Goal: Information Seeking & Learning: Learn about a topic

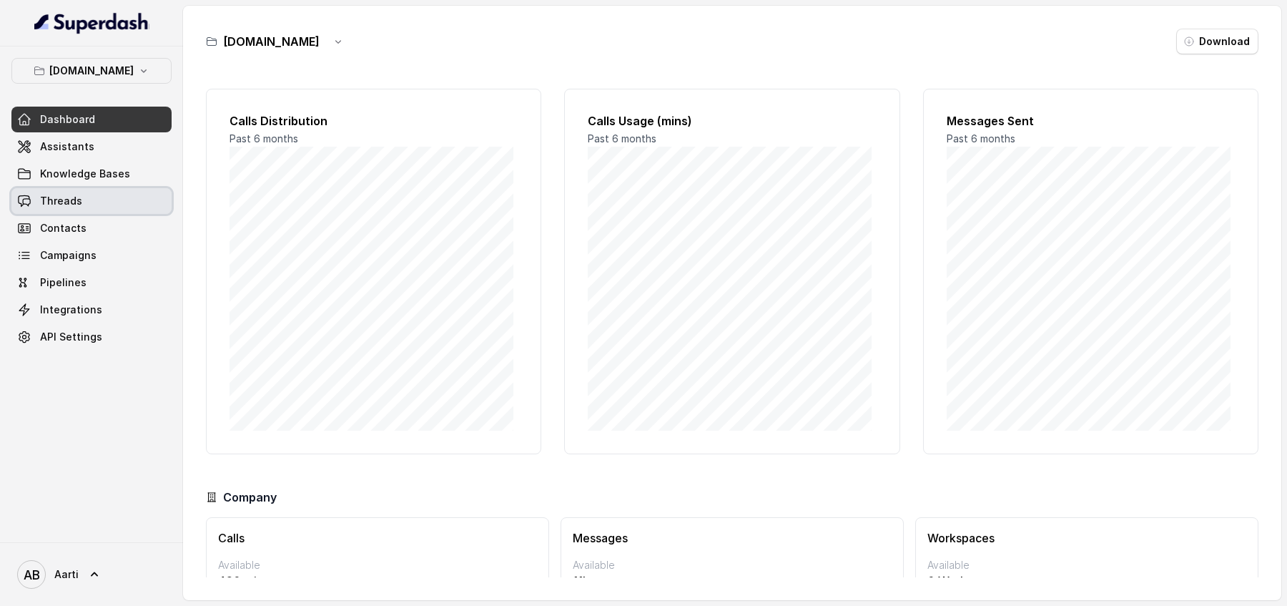
click at [76, 205] on span "Threads" at bounding box center [61, 201] width 42 height 14
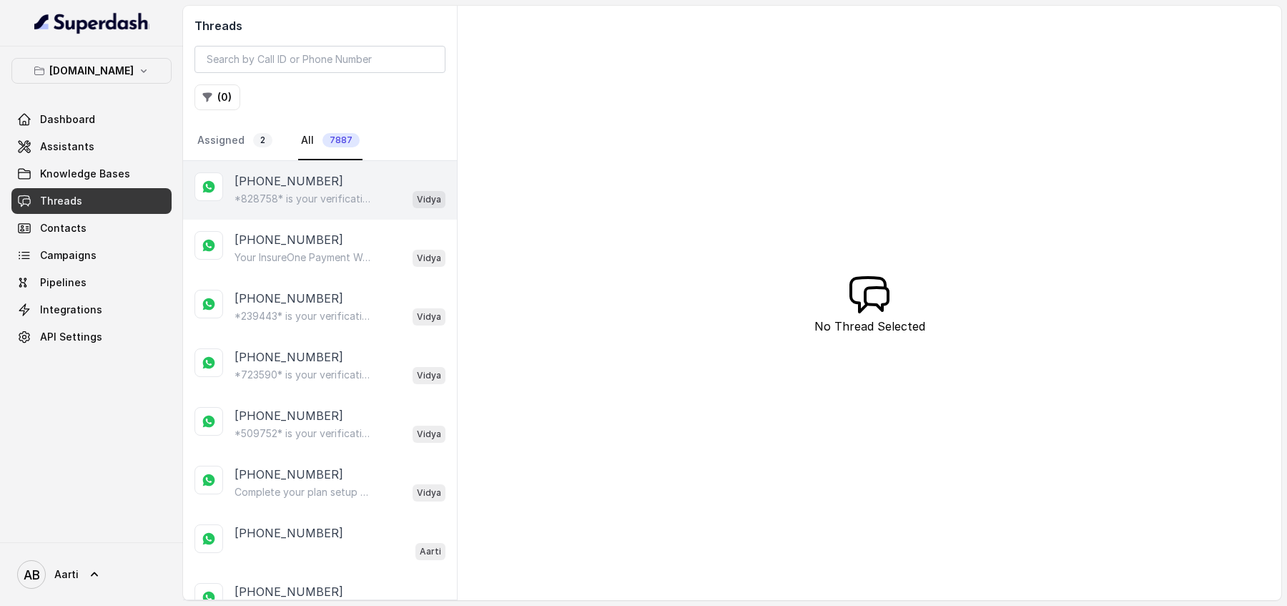
click at [299, 202] on p "*828758* is your verification code. For your security, do not share this code." at bounding box center [303, 199] width 137 height 14
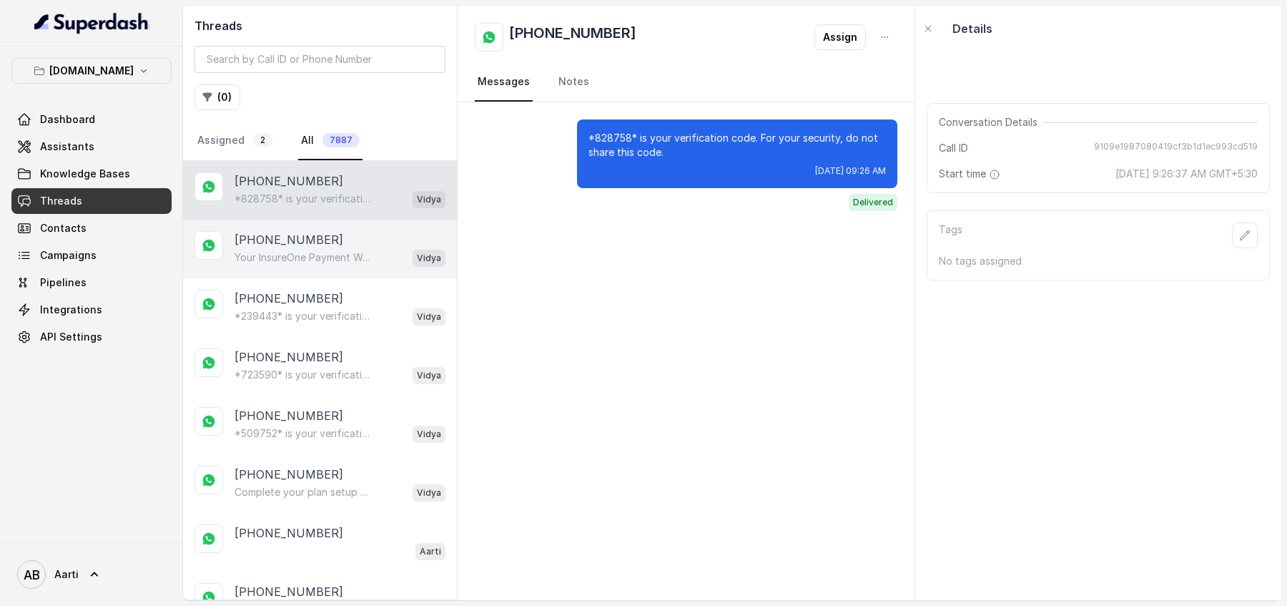
click at [286, 242] on p "[PHONE_NUMBER]" at bounding box center [289, 239] width 109 height 17
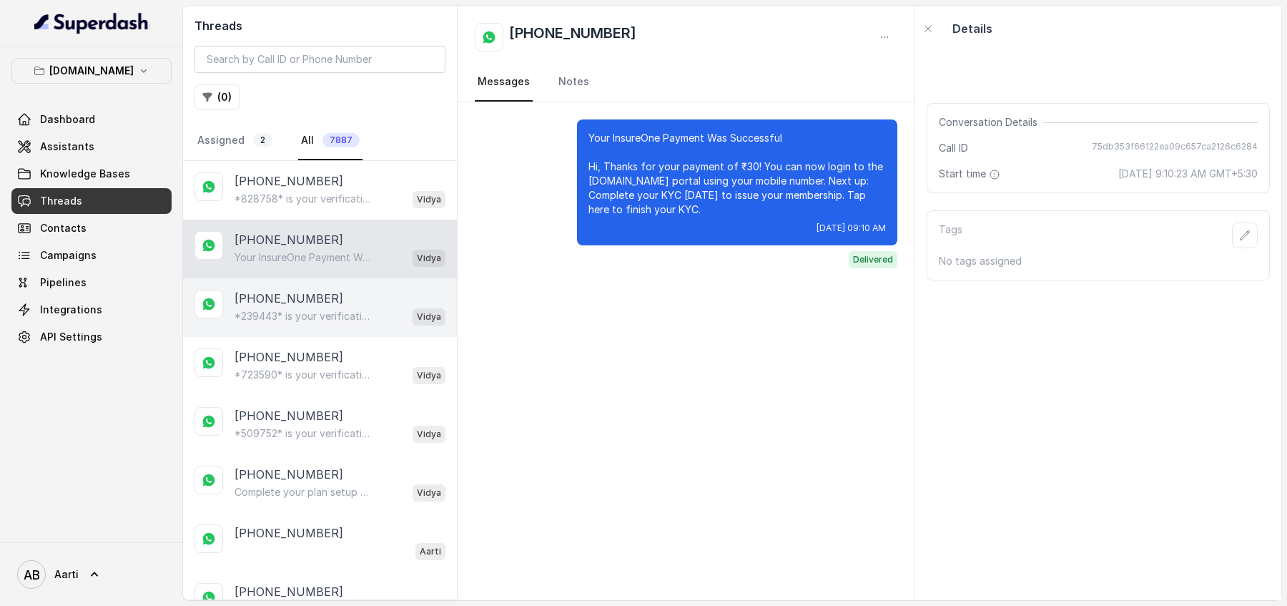
click at [285, 302] on p "[PHONE_NUMBER]" at bounding box center [289, 298] width 109 height 17
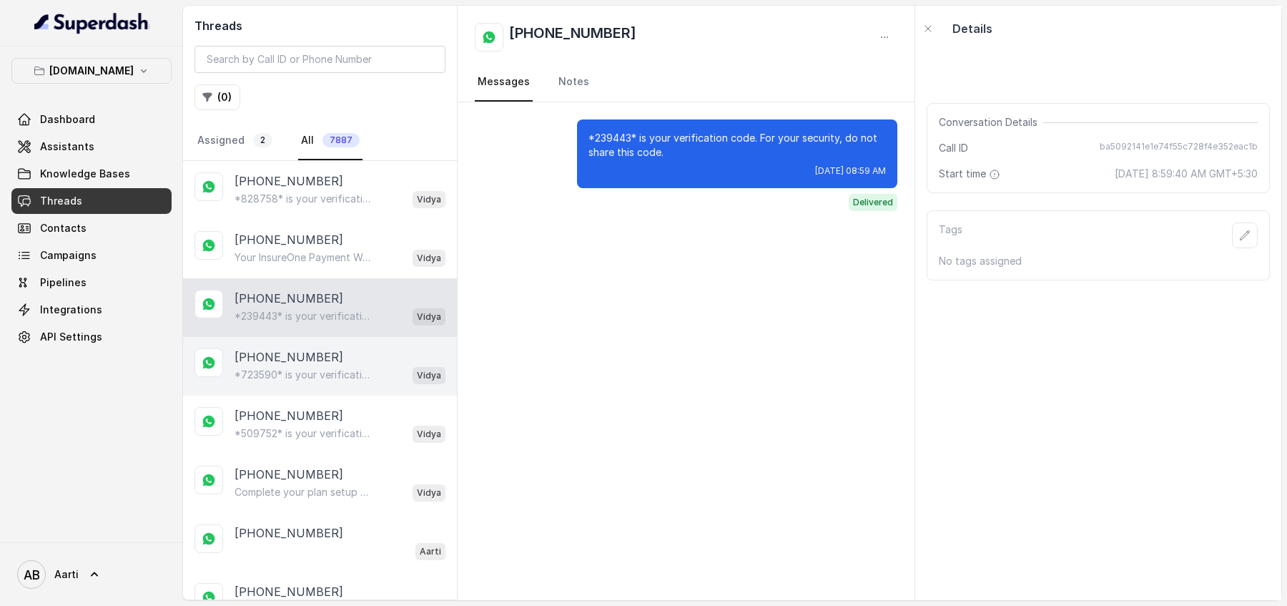
click at [280, 368] on p "*723590* is your verification code. For your security, do not share this code." at bounding box center [303, 375] width 137 height 14
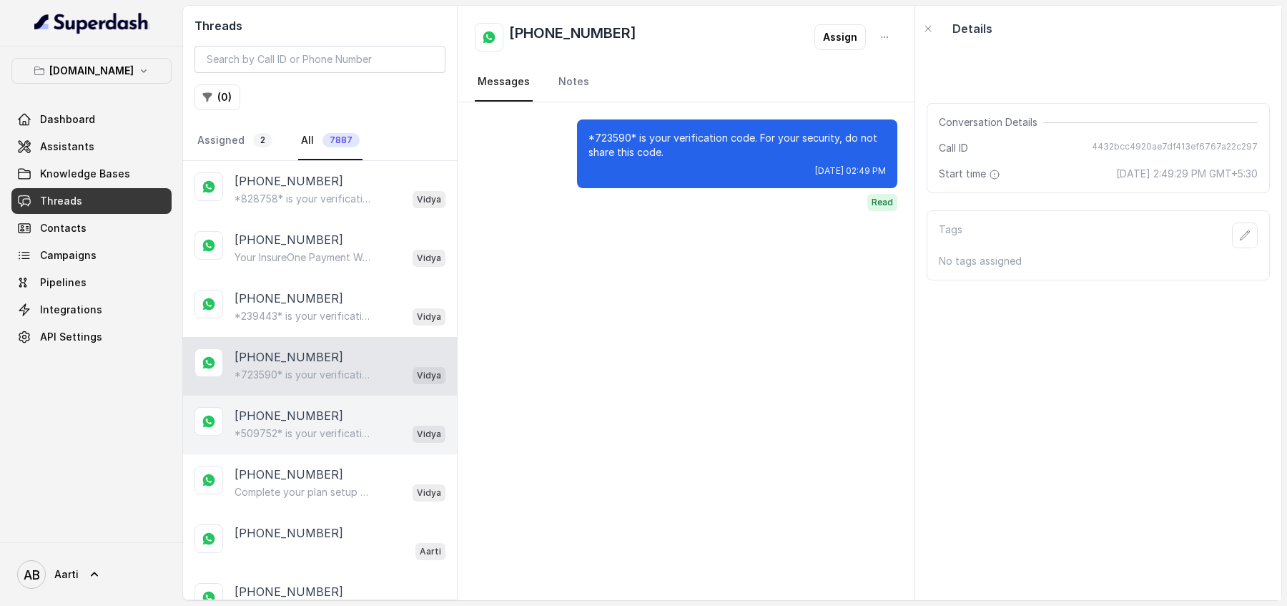
click at [290, 437] on div "*509752* is your verification code. For your security, do not share this code. …" at bounding box center [340, 433] width 211 height 19
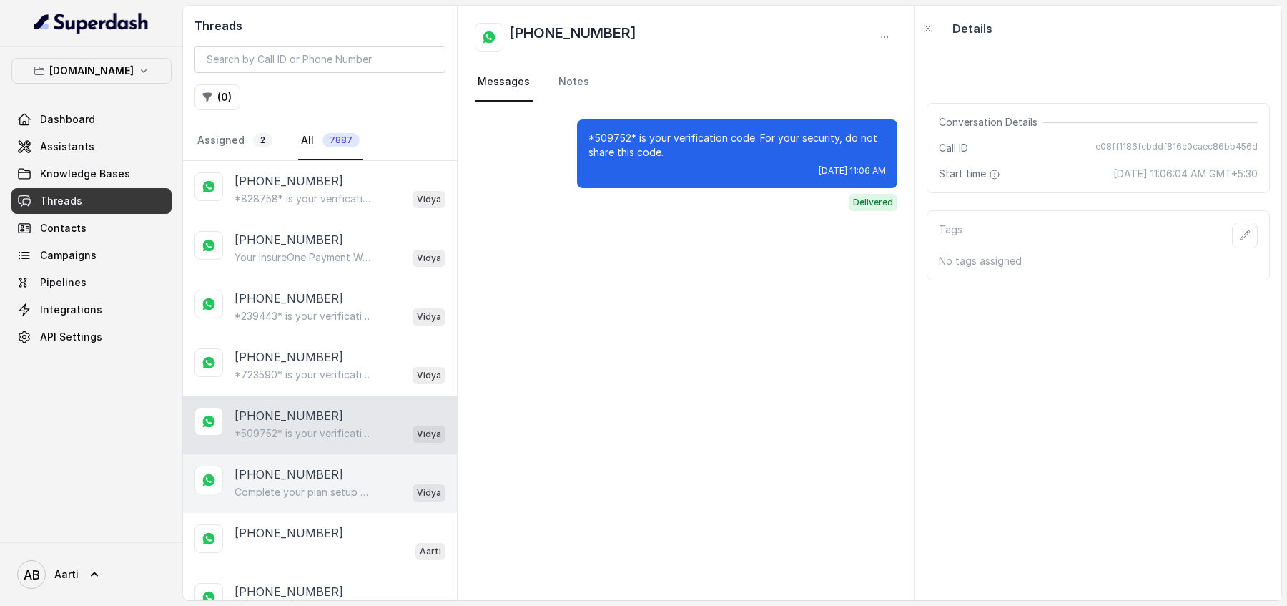
click at [285, 499] on div "[PHONE_NUMBER] Complete your plan setup You left your membership setup midway. …" at bounding box center [320, 483] width 274 height 59
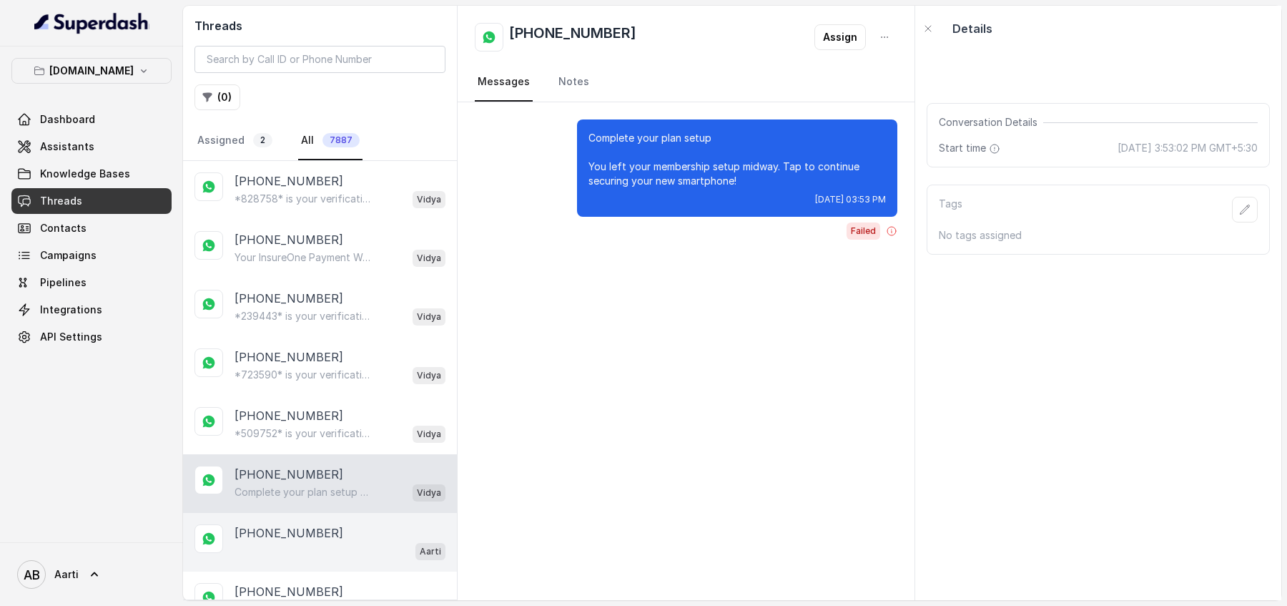
click at [282, 541] on div "Aarti" at bounding box center [340, 550] width 211 height 19
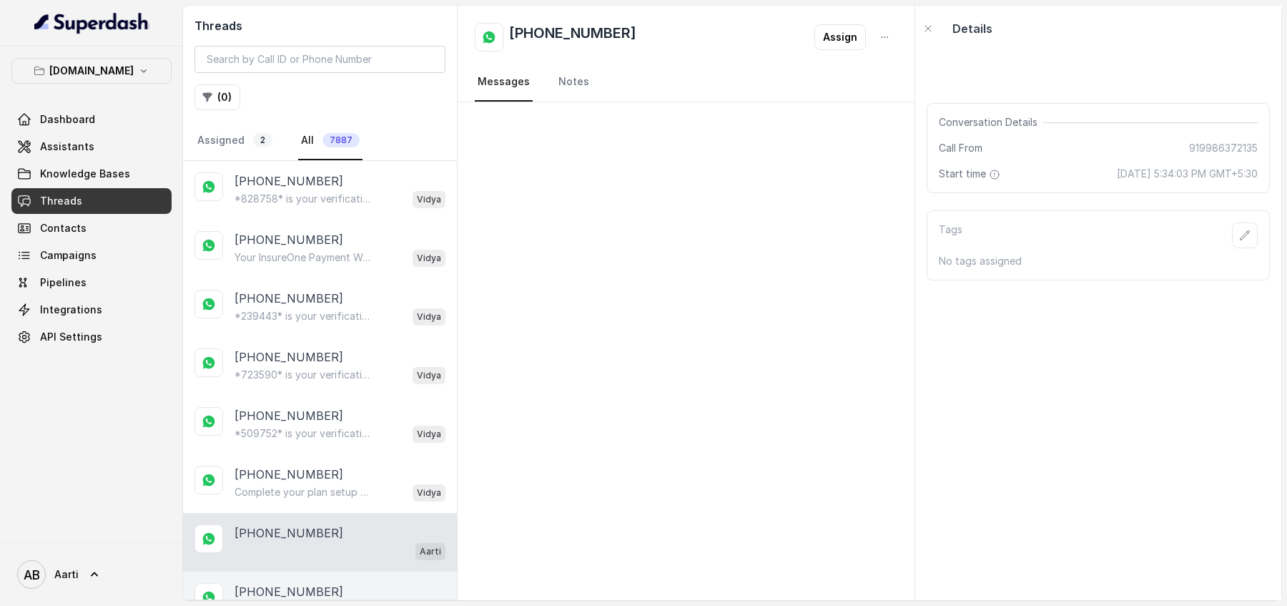
click at [277, 576] on div "[PHONE_NUMBER] Aarti" at bounding box center [320, 600] width 274 height 59
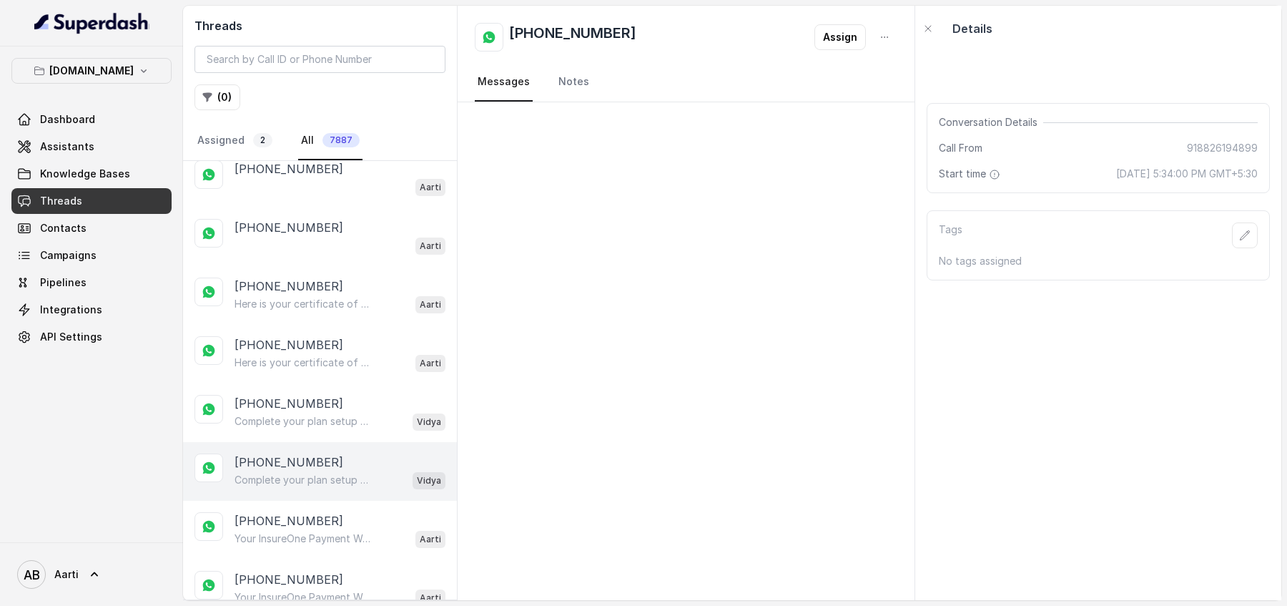
scroll to position [487, 0]
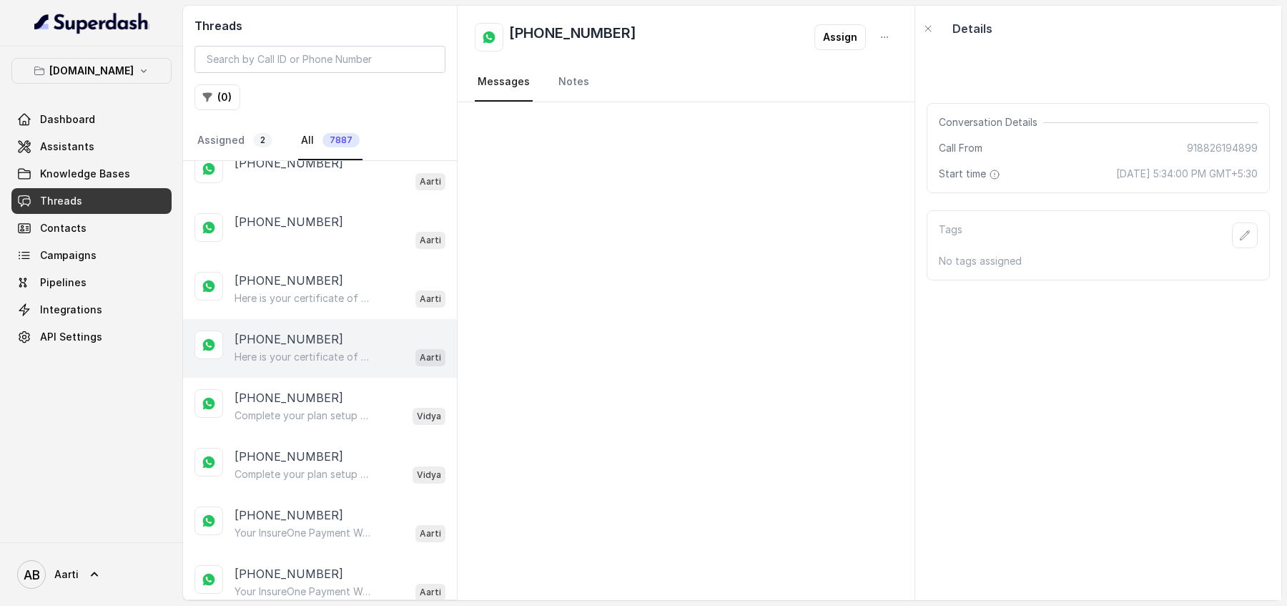
click at [287, 350] on p "Here is your certificate of coverage Hi [PERSON_NAME], Your Certificate of Cove…" at bounding box center [303, 357] width 137 height 14
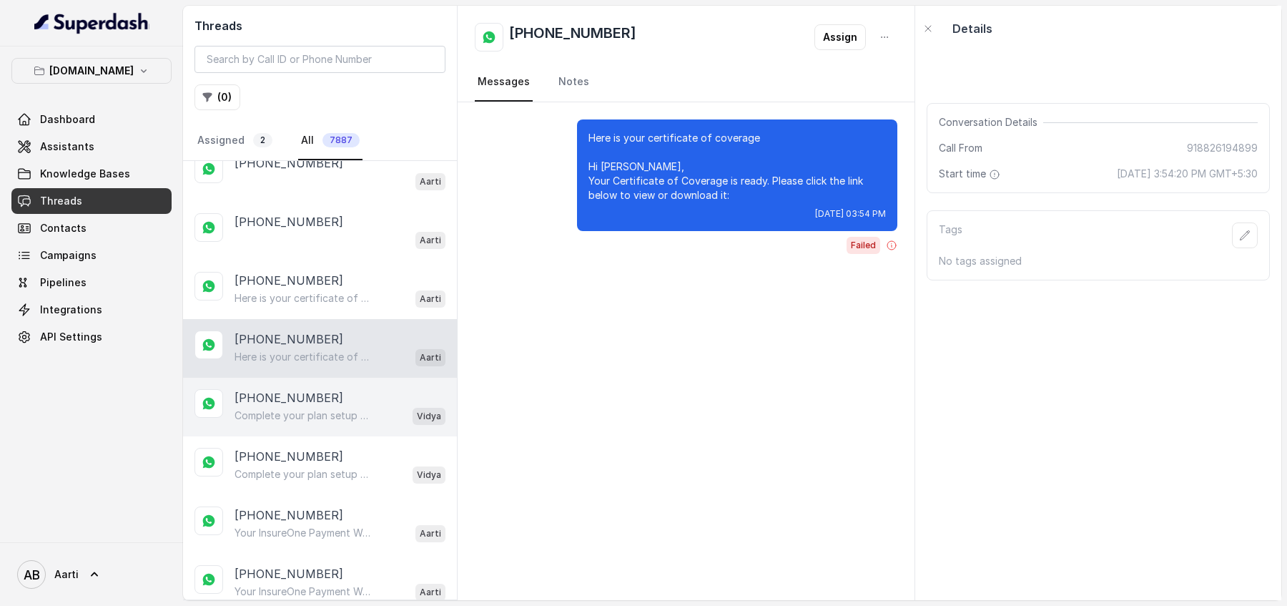
click at [294, 389] on p "[PHONE_NUMBER]" at bounding box center [289, 397] width 109 height 17
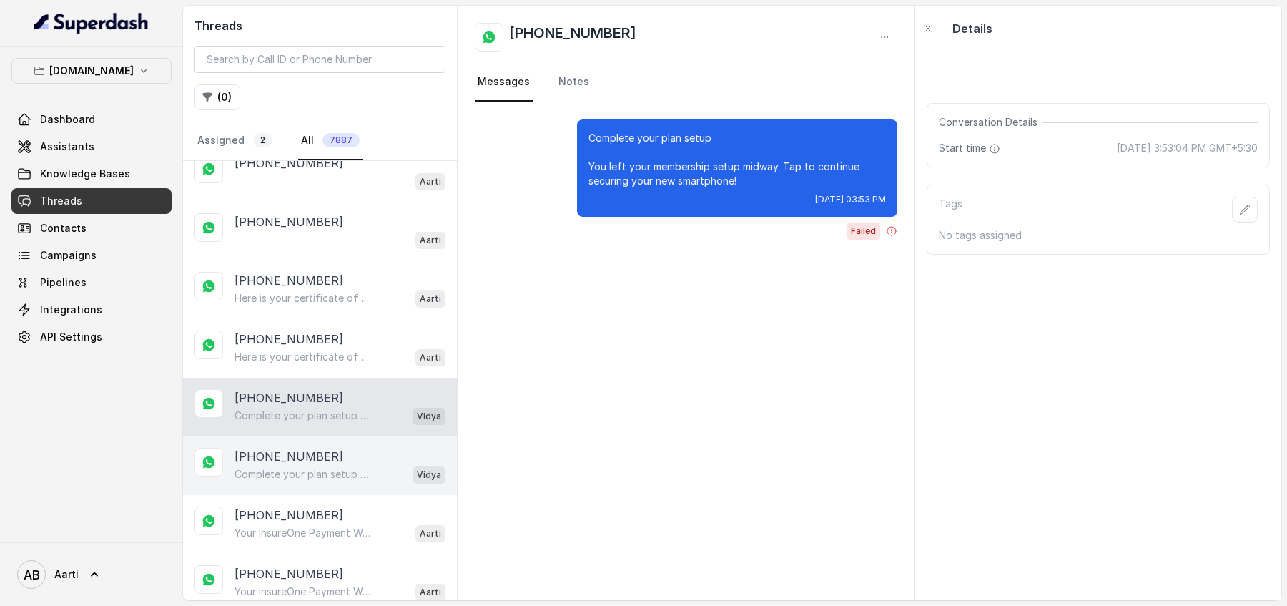
click at [287, 448] on p "[PHONE_NUMBER]" at bounding box center [289, 456] width 109 height 17
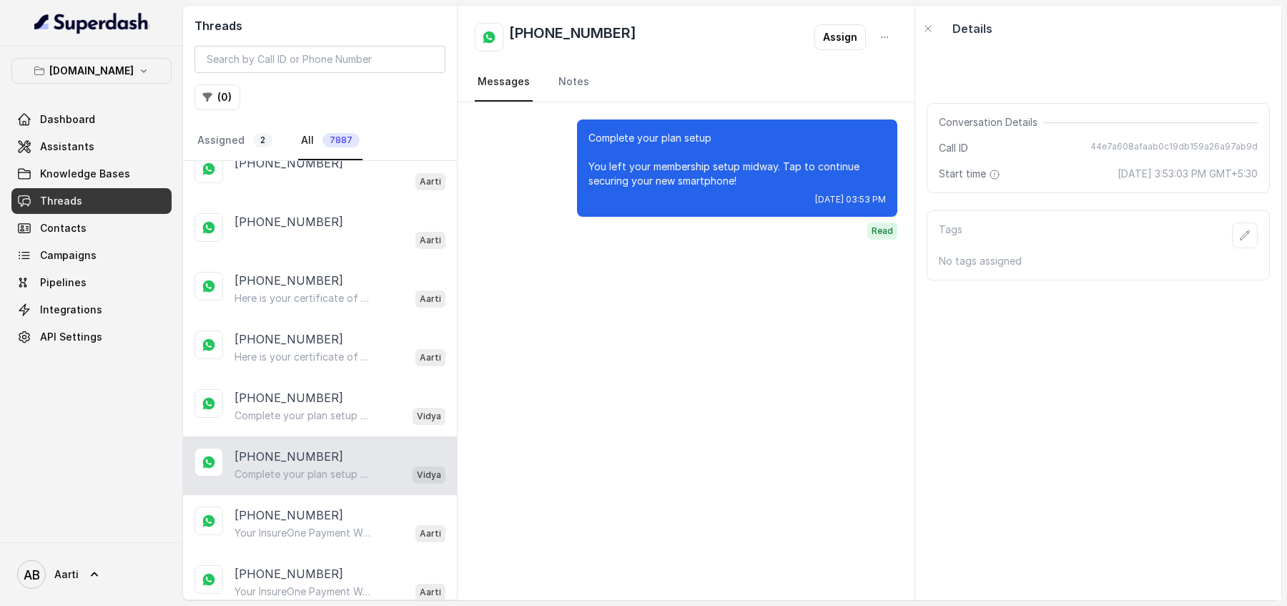
click at [287, 483] on div "[PHONE_NUMBER] Complete your plan setup You left your membership setup midway. …" at bounding box center [320, 465] width 274 height 59
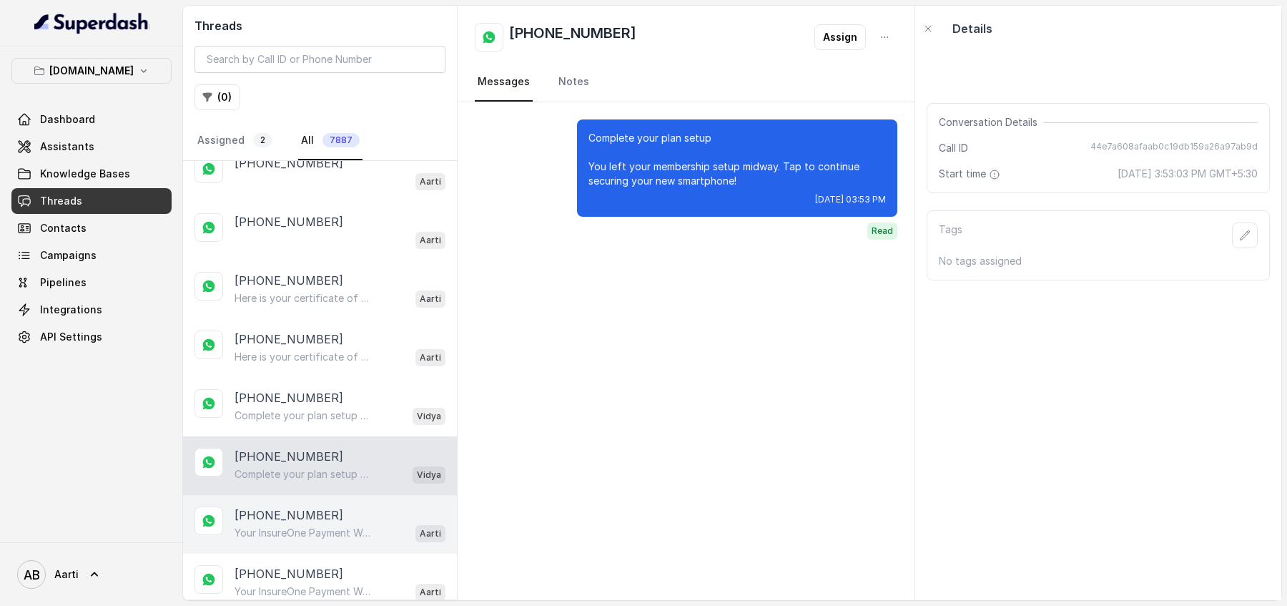
click at [289, 509] on p "[PHONE_NUMBER]" at bounding box center [289, 514] width 109 height 17
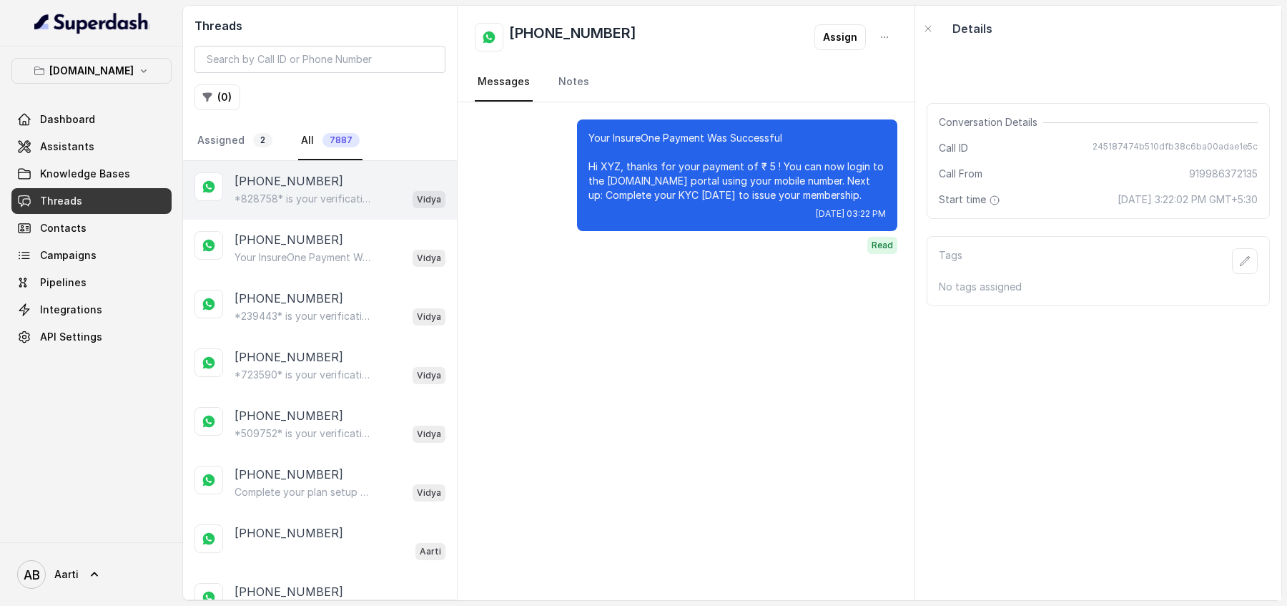
click at [310, 185] on p "[PHONE_NUMBER]" at bounding box center [289, 180] width 109 height 17
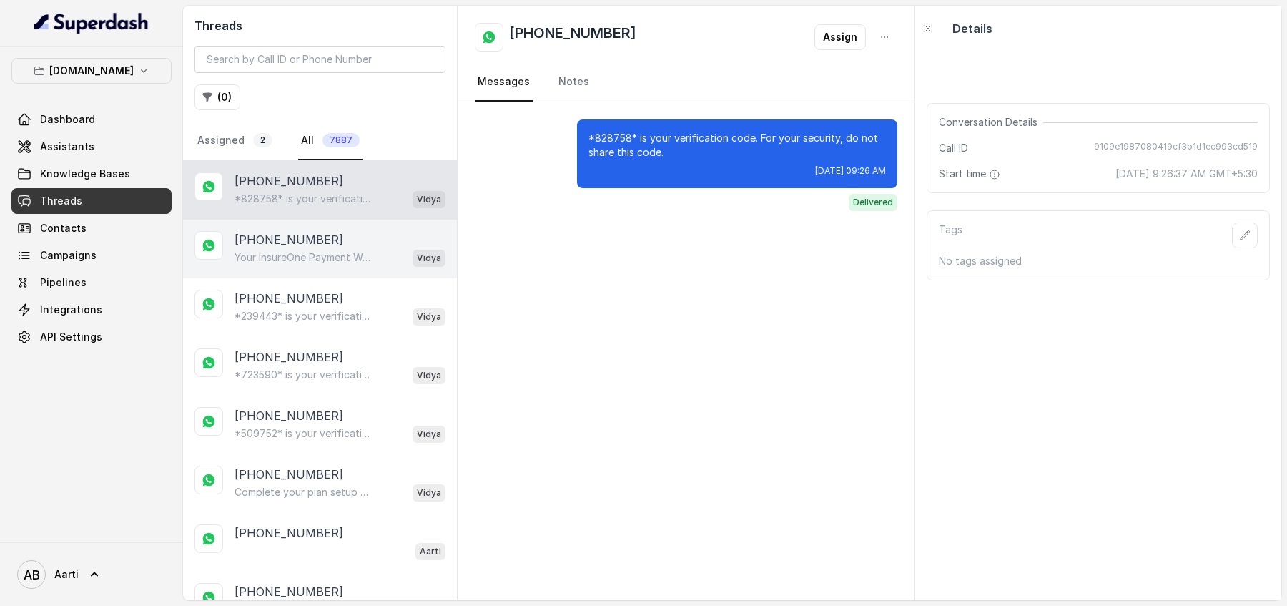
click at [307, 227] on div "[PHONE_NUMBER] Your InsureOne Payment Was Successful Hi, Thanks for your paymen…" at bounding box center [320, 249] width 274 height 59
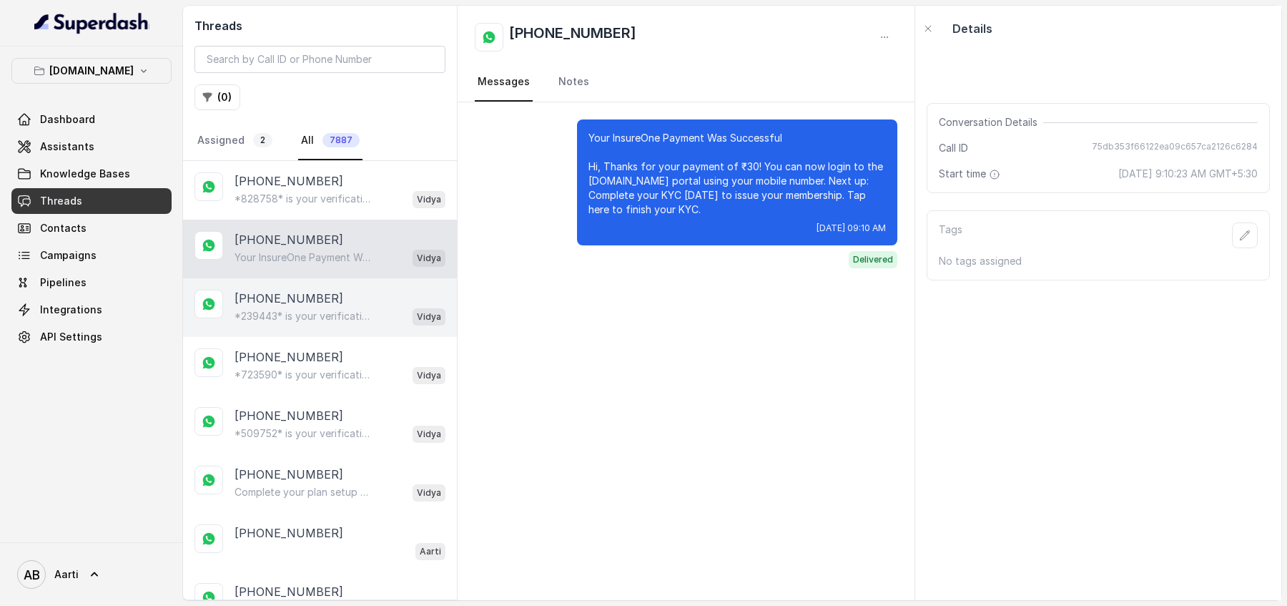
click at [285, 300] on p "[PHONE_NUMBER]" at bounding box center [289, 298] width 109 height 17
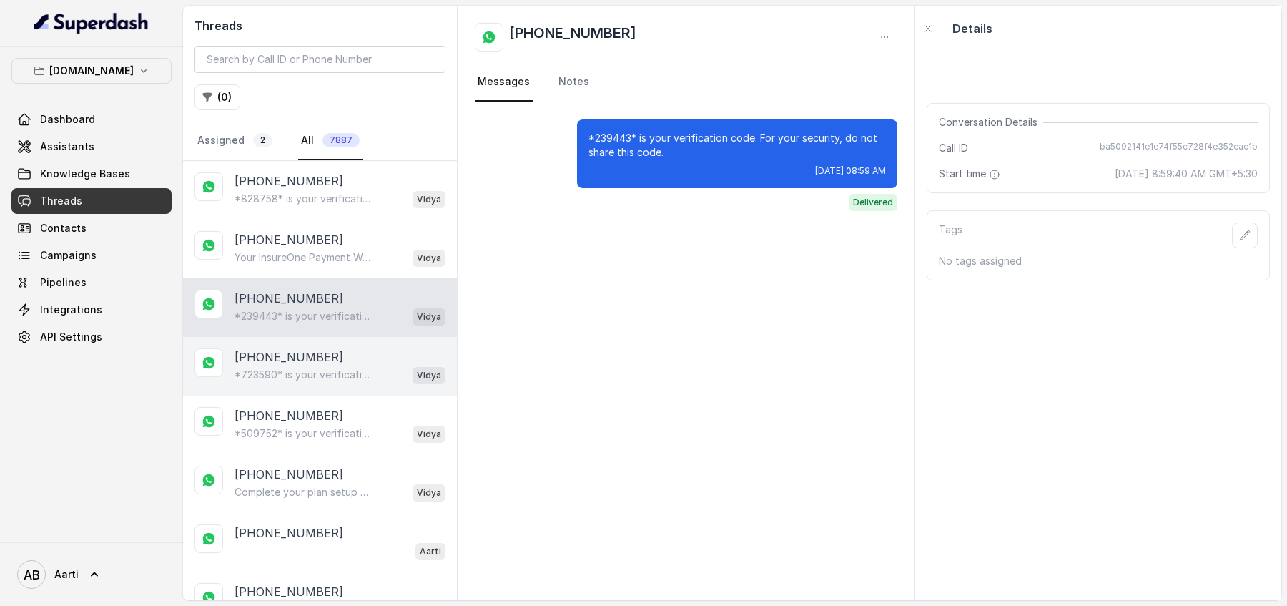
click at [290, 352] on p "[PHONE_NUMBER]" at bounding box center [289, 356] width 109 height 17
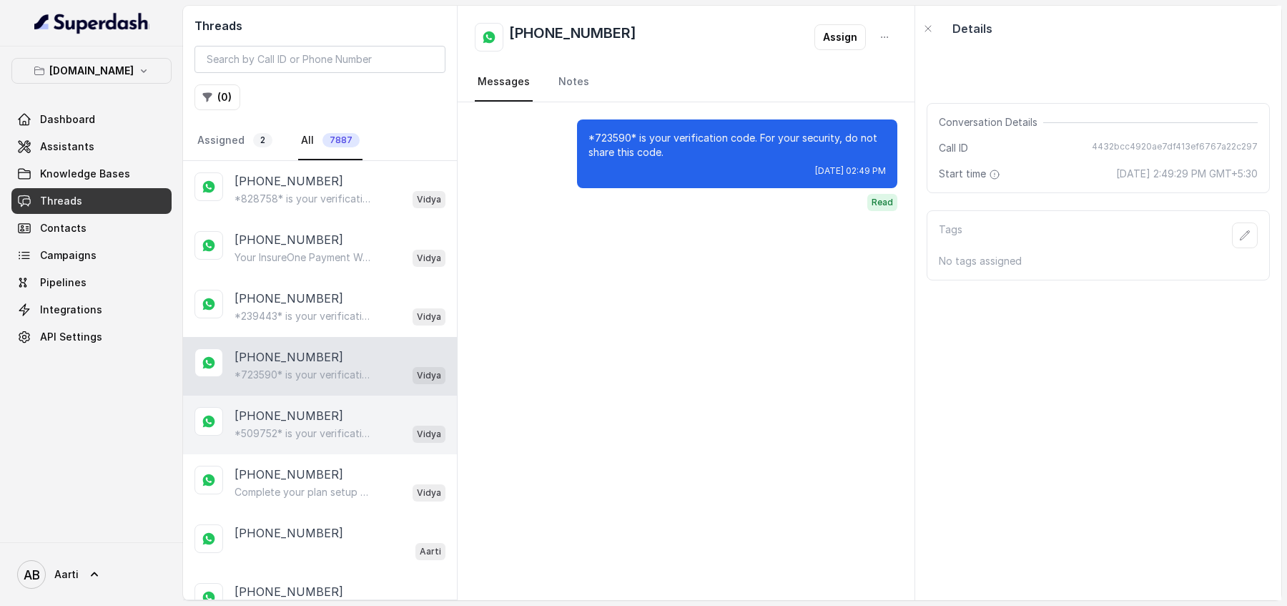
click at [292, 400] on div "[PHONE_NUMBER] *509752* is your verification code. For your security, do not sh…" at bounding box center [320, 424] width 274 height 59
